Goal: Use online tool/utility: Utilize a website feature to perform a specific function

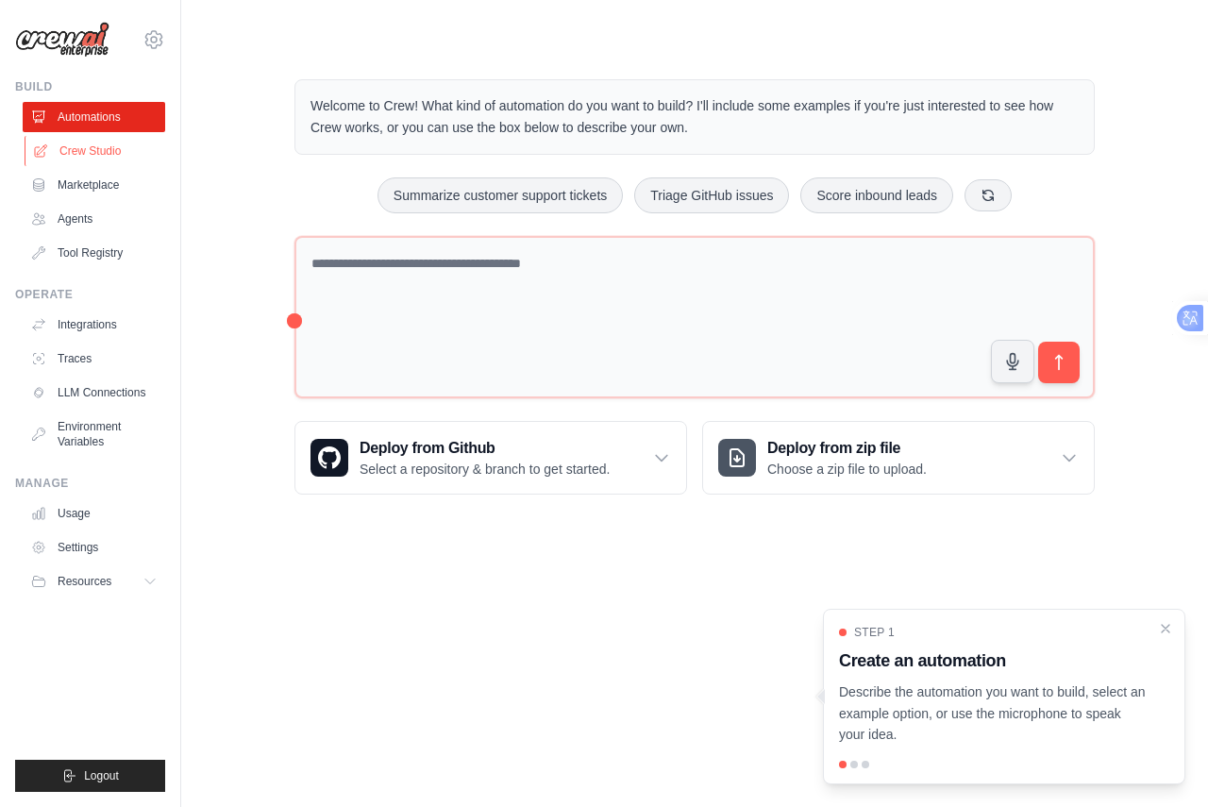
click at [113, 162] on link "Crew Studio" at bounding box center [96, 151] width 142 height 30
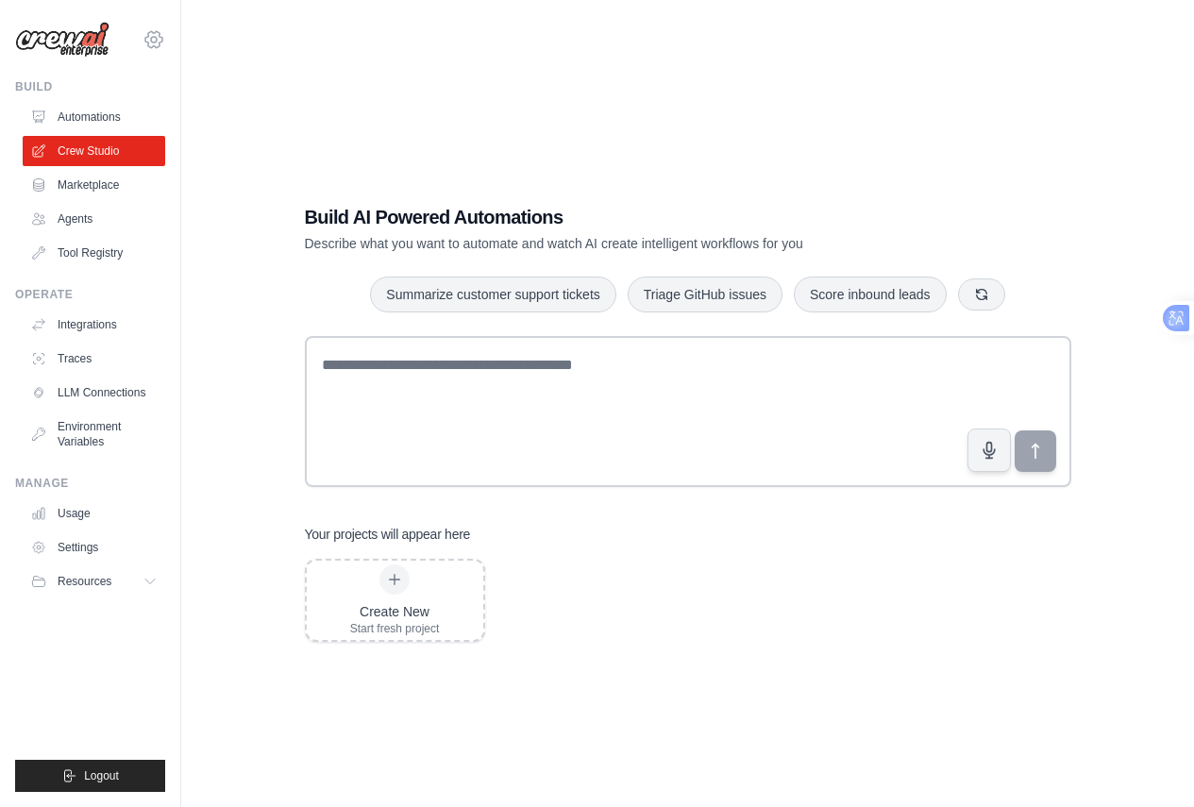
click at [144, 39] on icon at bounding box center [153, 39] width 23 height 23
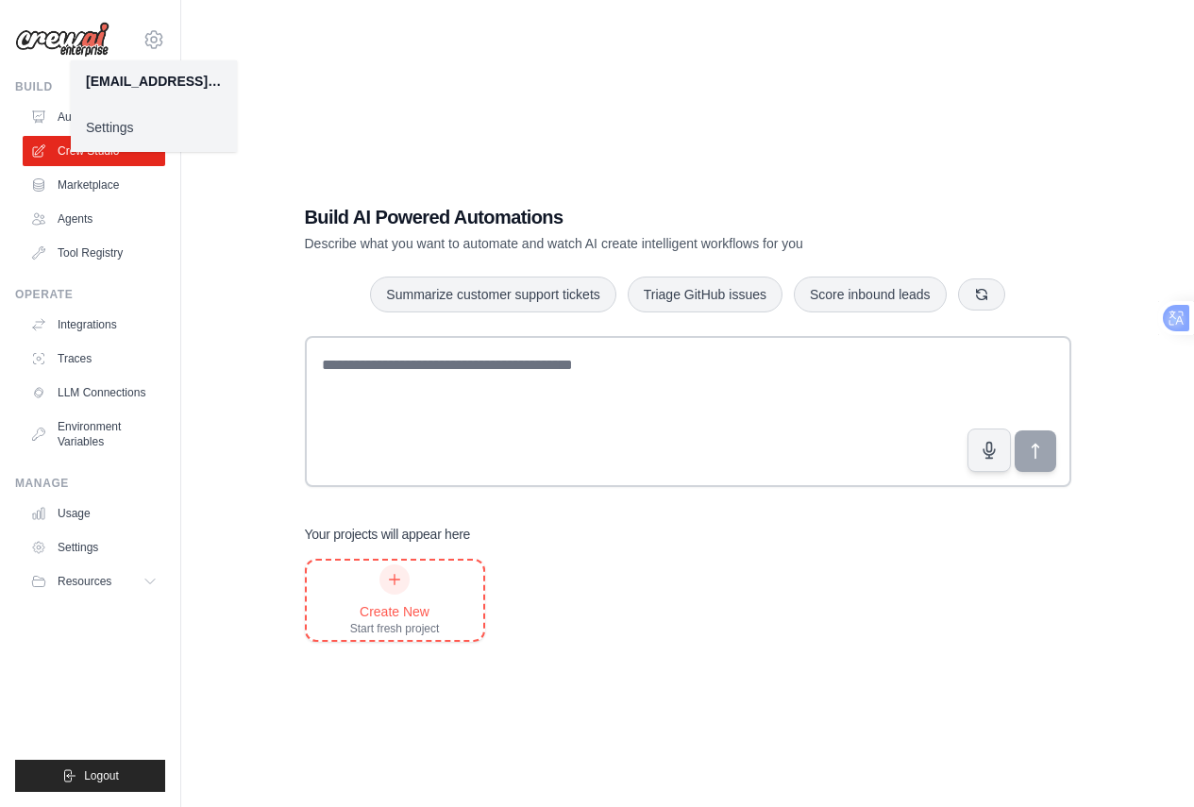
click at [404, 621] on div "Start fresh project" at bounding box center [395, 628] width 90 height 15
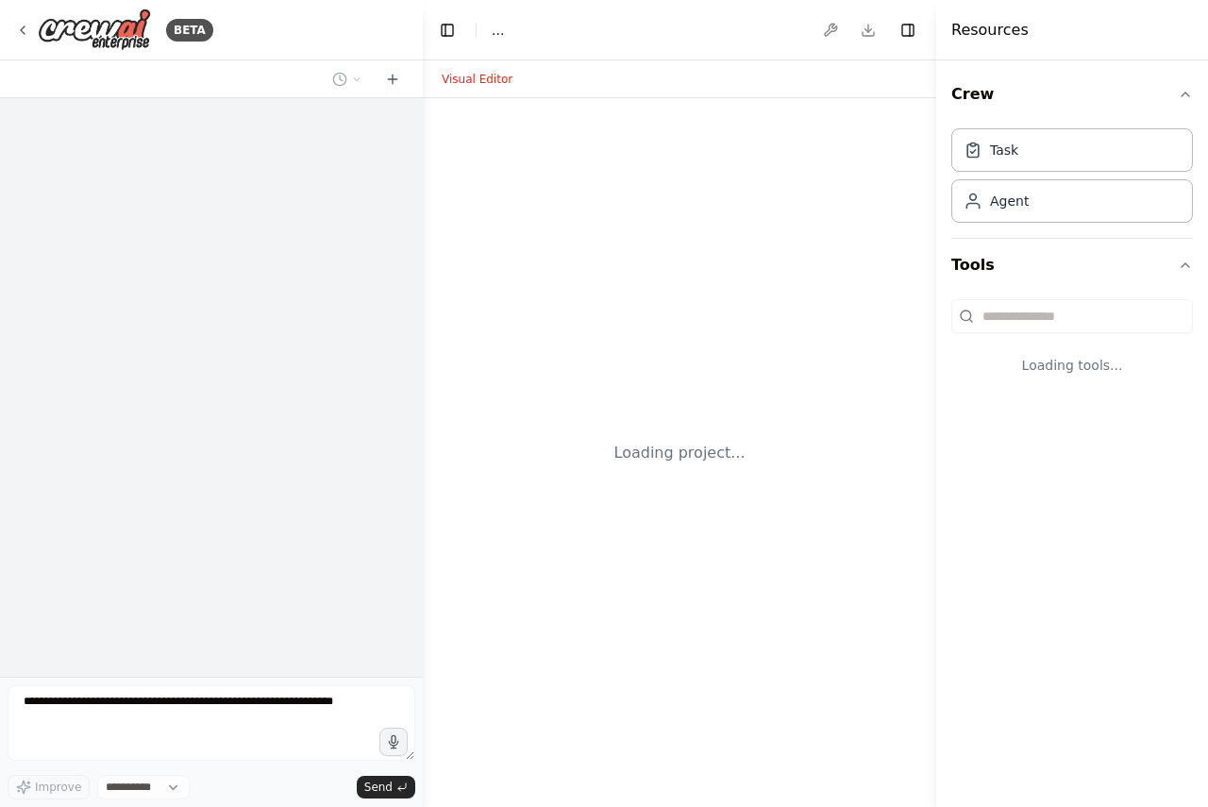
select select "****"
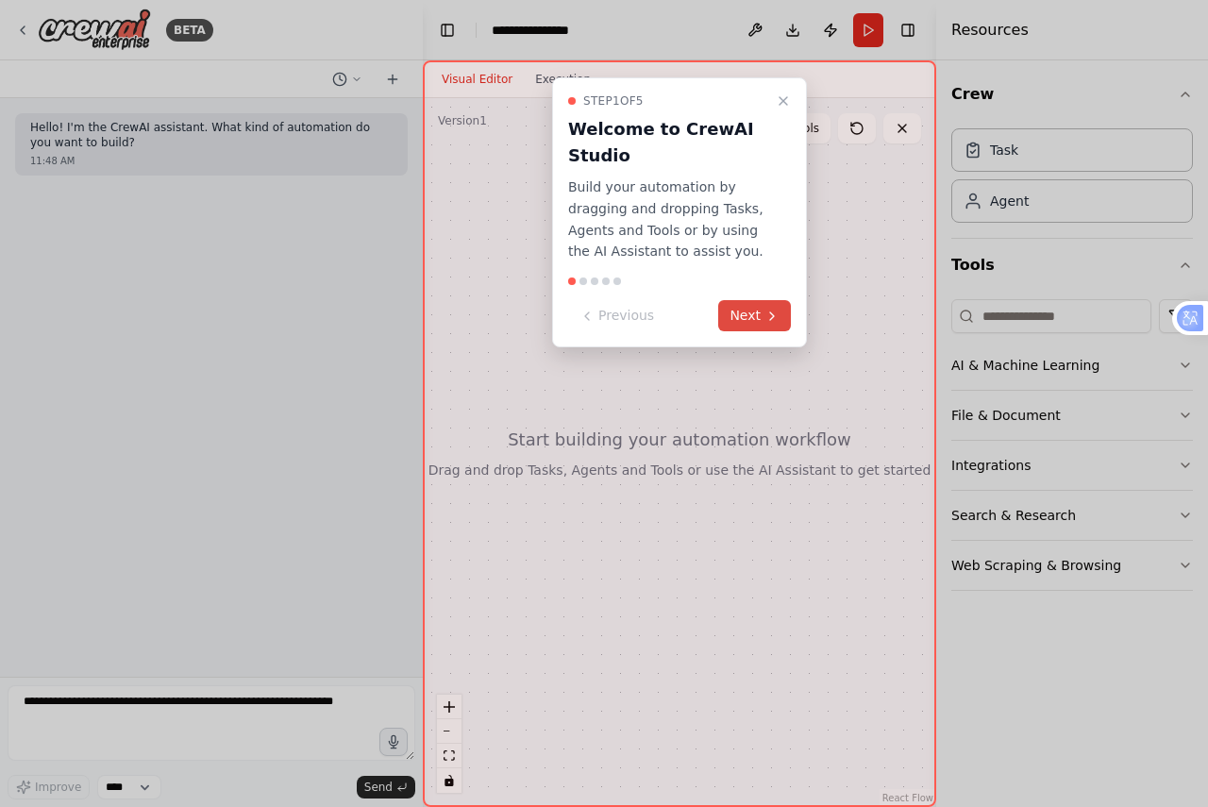
click at [746, 315] on button "Next" at bounding box center [754, 315] width 73 height 31
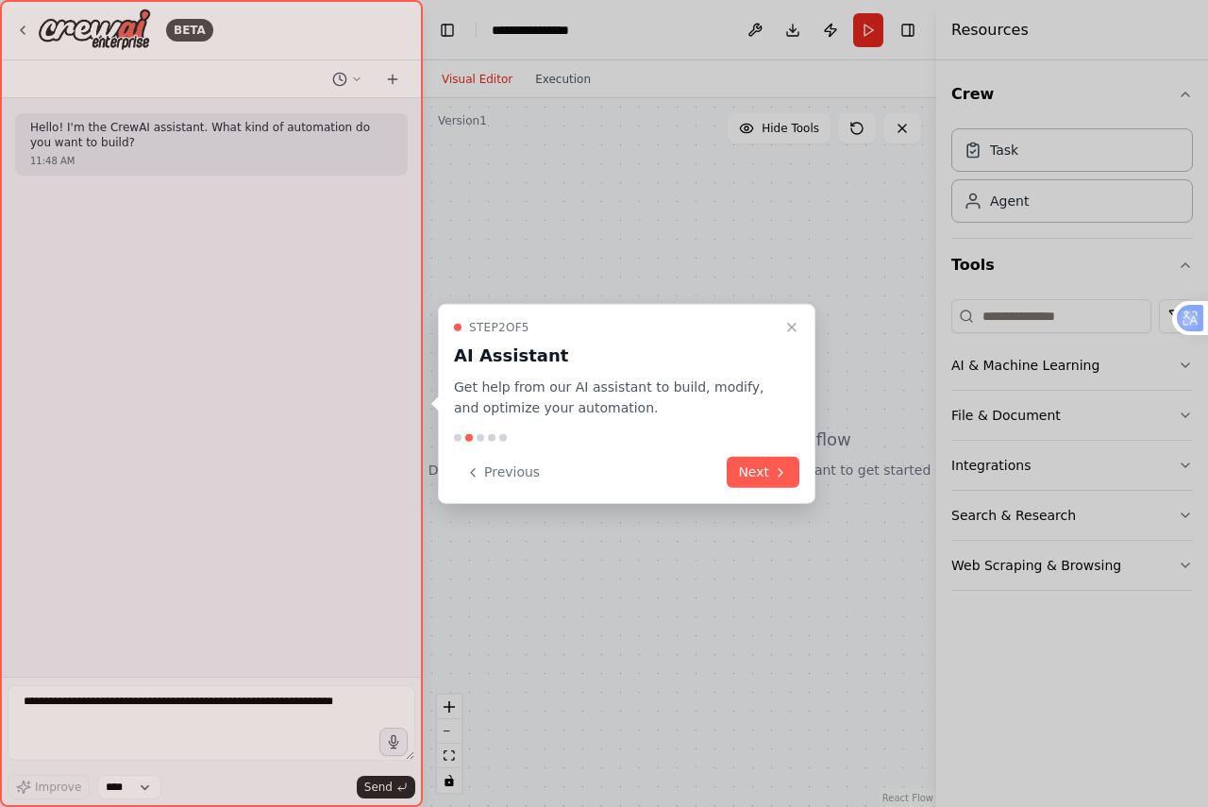
click at [790, 491] on div "Step 2 of 5 AI Assistant Get help from our AI assistant to build, modify, and o…" at bounding box center [626, 403] width 377 height 201
click at [793, 484] on button "Next" at bounding box center [763, 472] width 73 height 31
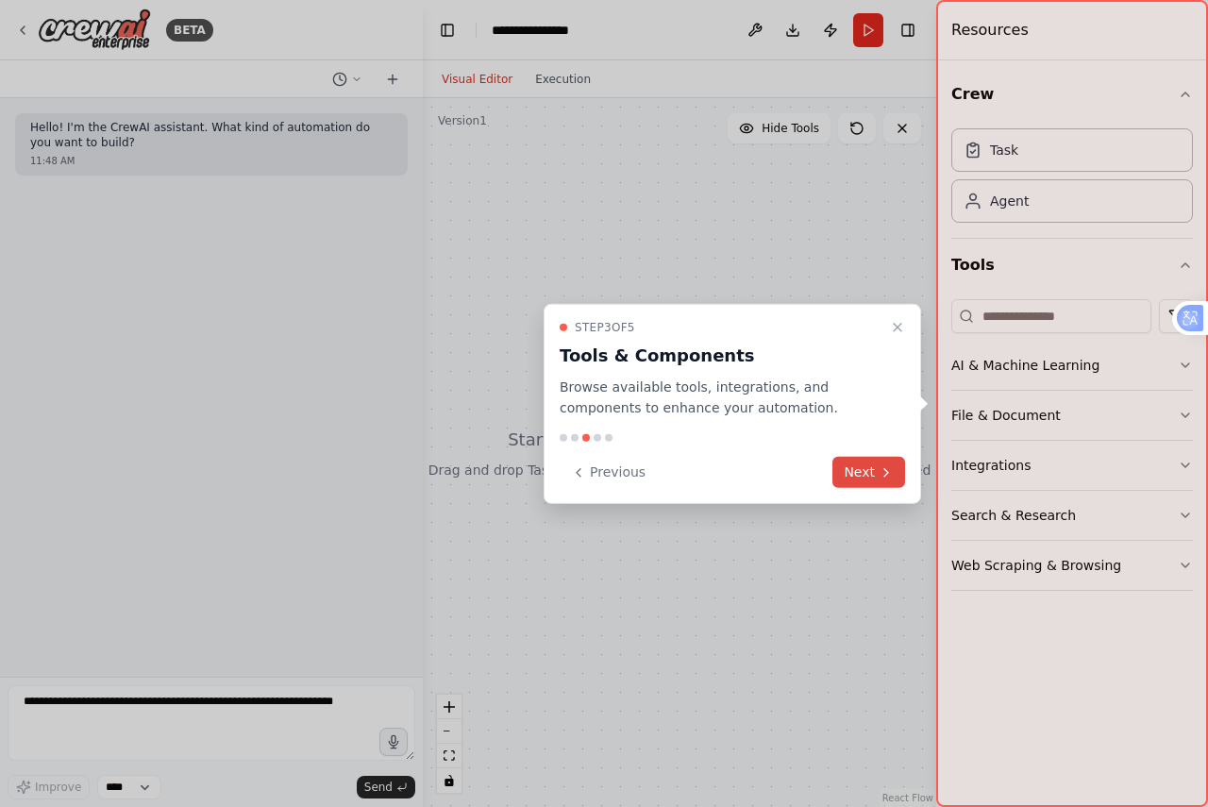
click at [793, 484] on div "Previous Next" at bounding box center [732, 472] width 345 height 31
click at [849, 460] on button "Next" at bounding box center [868, 472] width 73 height 31
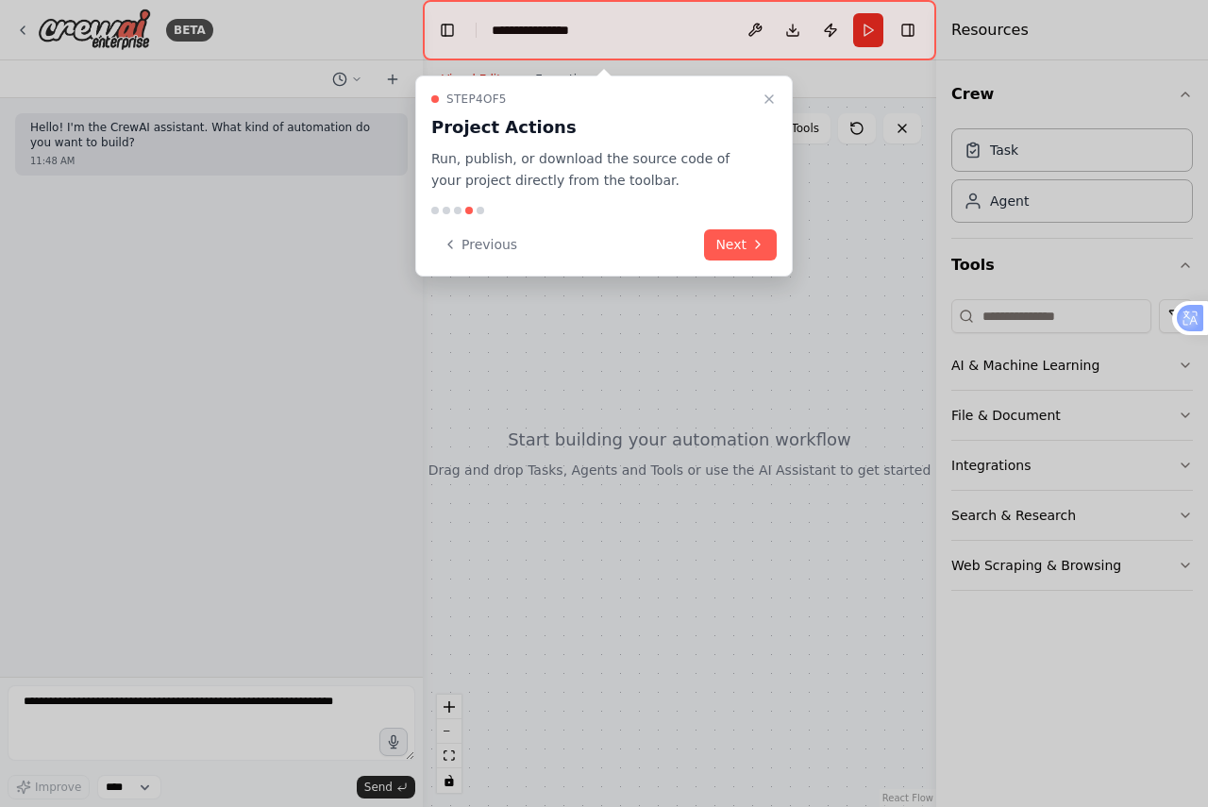
click at [748, 266] on div "Step 4 of 5 Project Actions Run, publish, or download the source code of your p…" at bounding box center [603, 175] width 377 height 201
click at [755, 245] on icon at bounding box center [757, 244] width 15 height 15
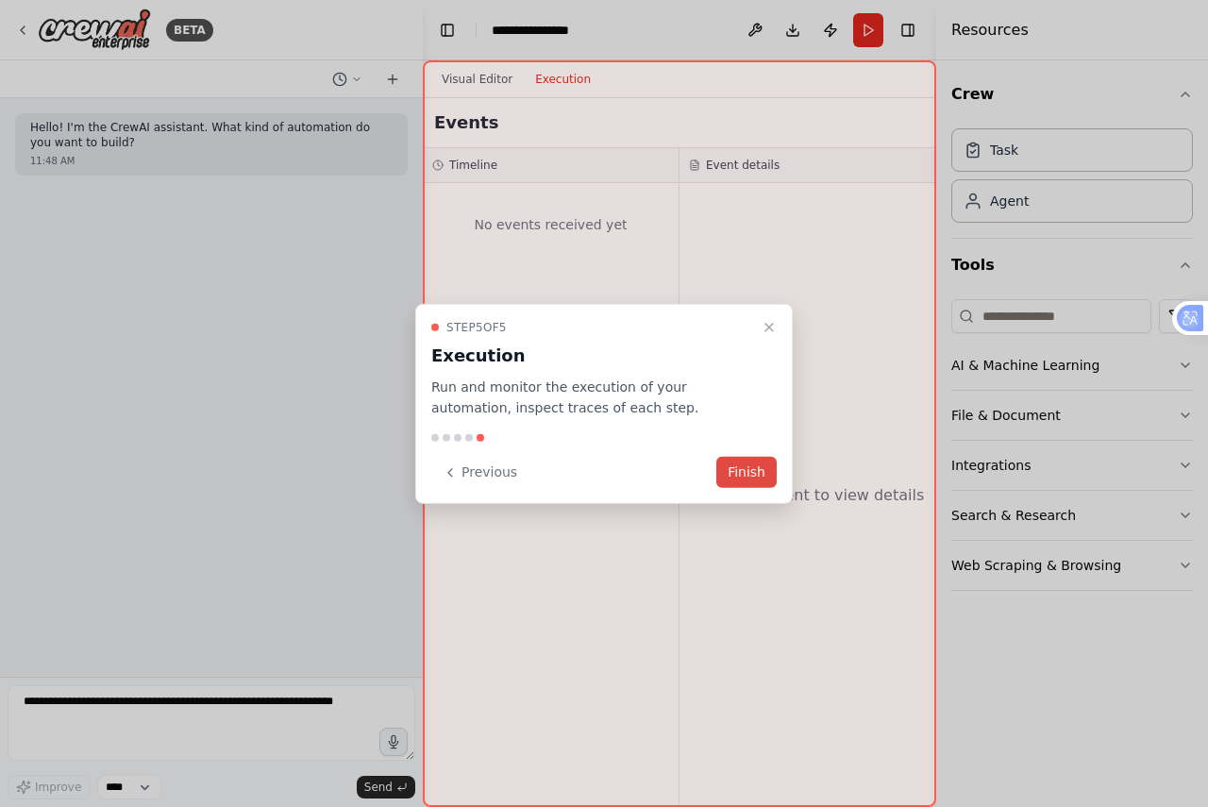
click at [756, 464] on button "Finish" at bounding box center [746, 472] width 60 height 31
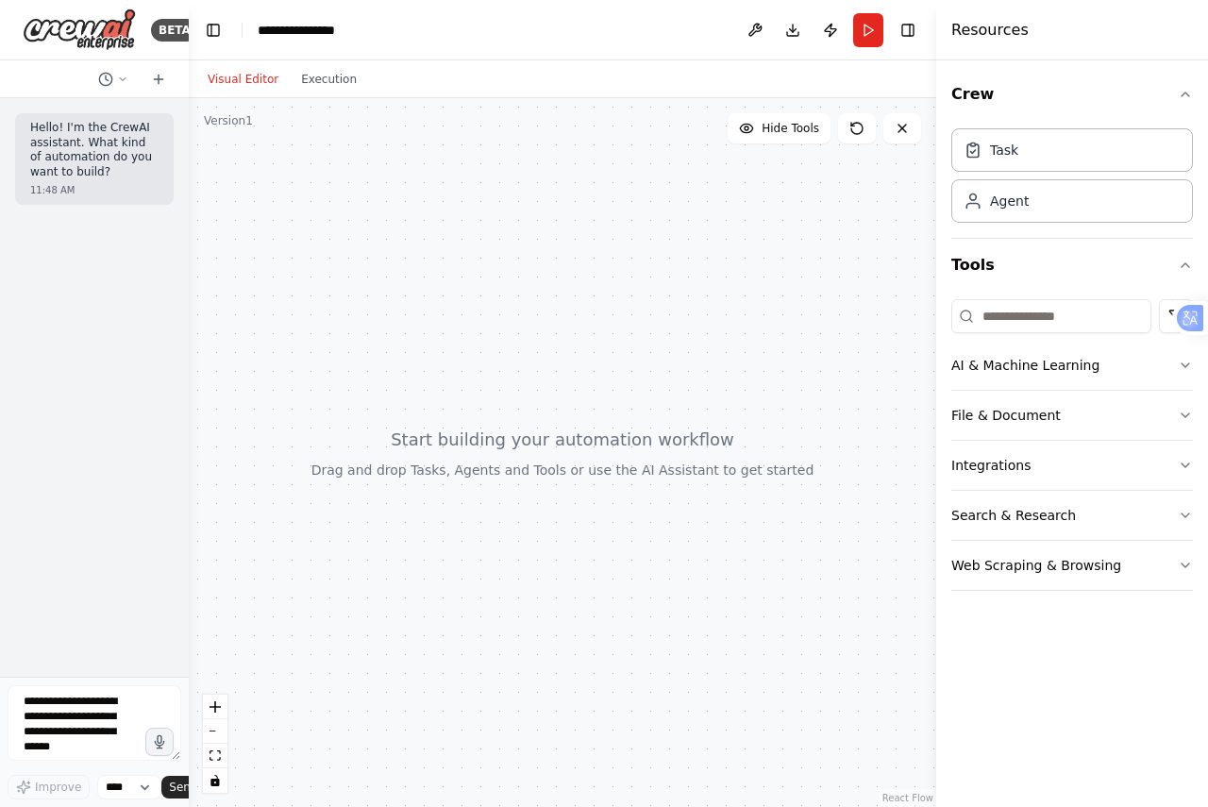
drag, startPoint x: 417, startPoint y: 259, endPoint x: 133, endPoint y: 259, distance: 284.0
click at [133, 259] on div "BETA Hello! I'm the CrewAI assistant. What kind of automation do you want to bu…" at bounding box center [94, 403] width 189 height 807
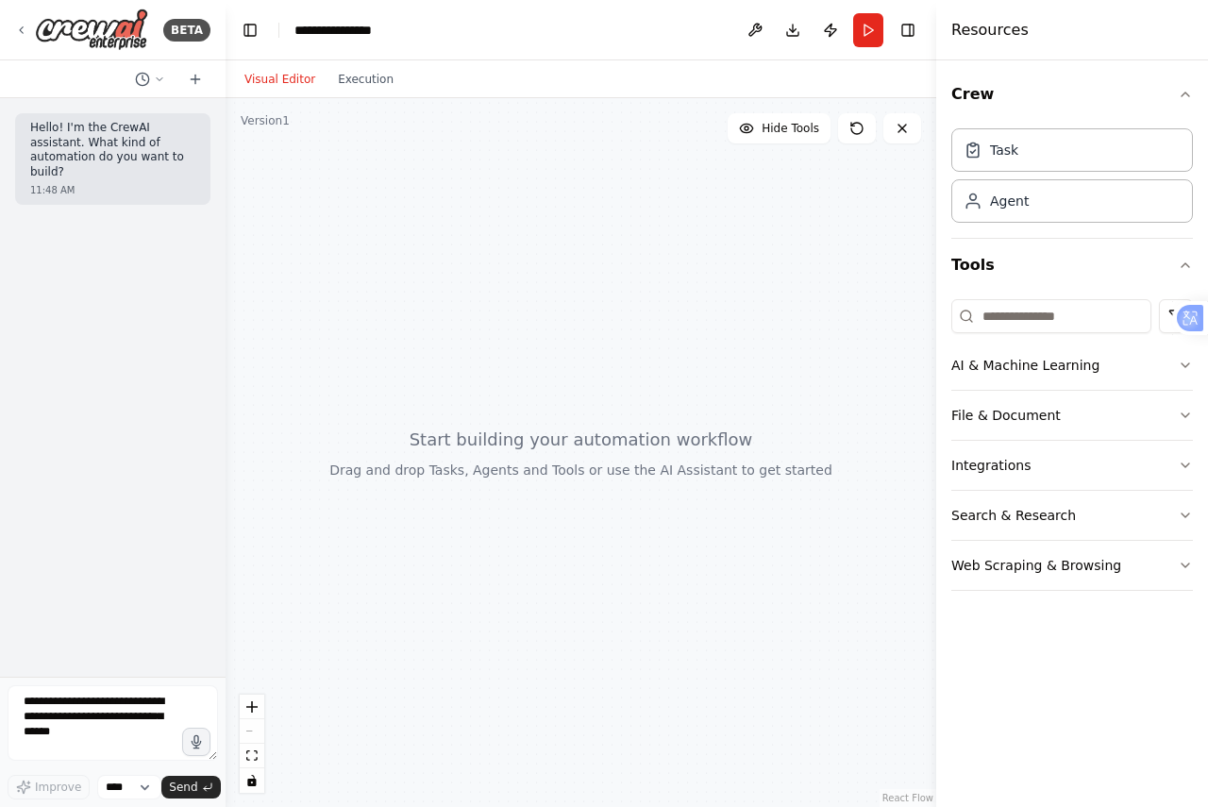
drag, startPoint x: 184, startPoint y: 69, endPoint x: 276, endPoint y: 87, distance: 94.2
click at [276, 87] on div "**********" at bounding box center [604, 403] width 1208 height 807
